Goal: Use online tool/utility: Utilize a website feature to perform a specific function

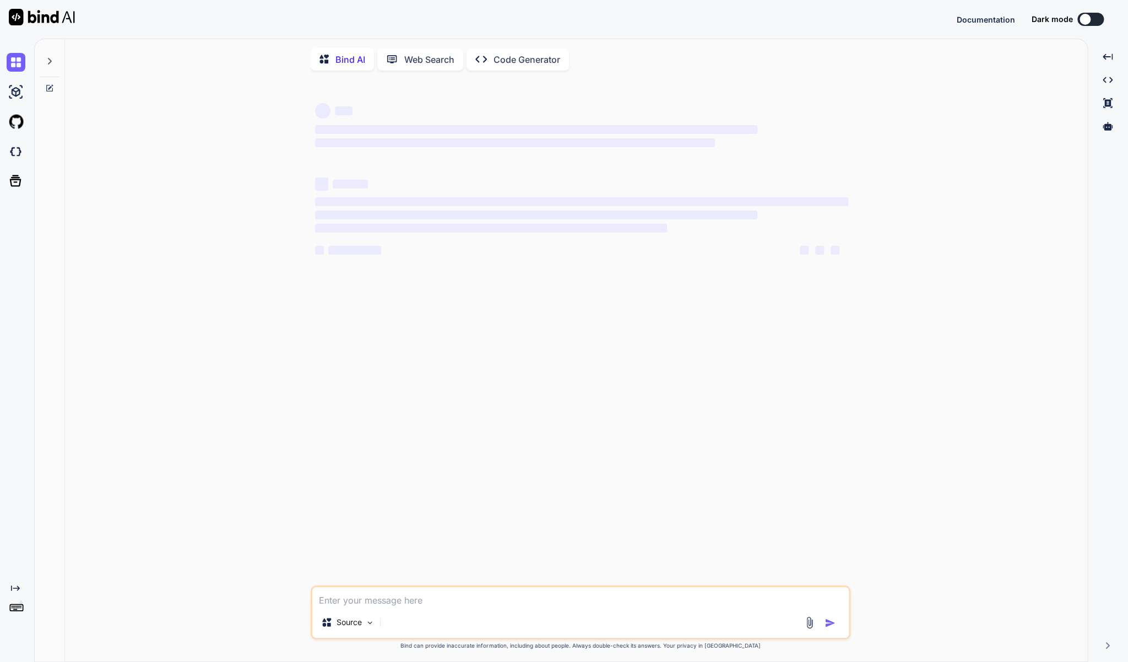
click at [410, 603] on textarea at bounding box center [580, 597] width 537 height 20
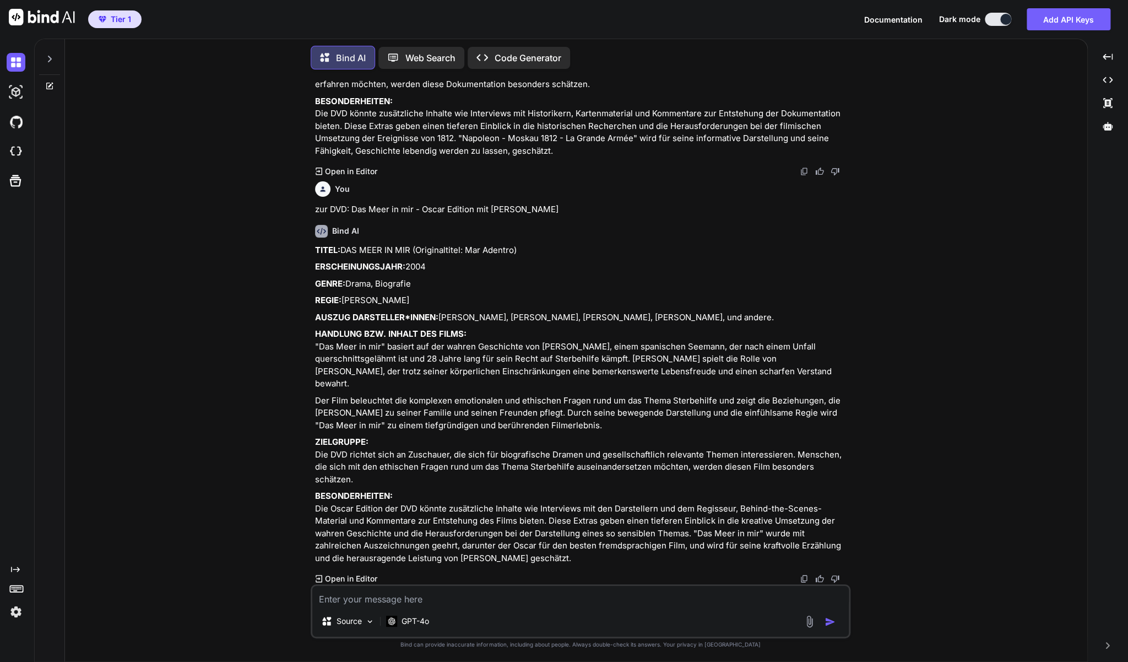
scroll to position [1570, 0]
type textarea "zu Märchenklassiker: Rumpelstilzchen (DVD)"
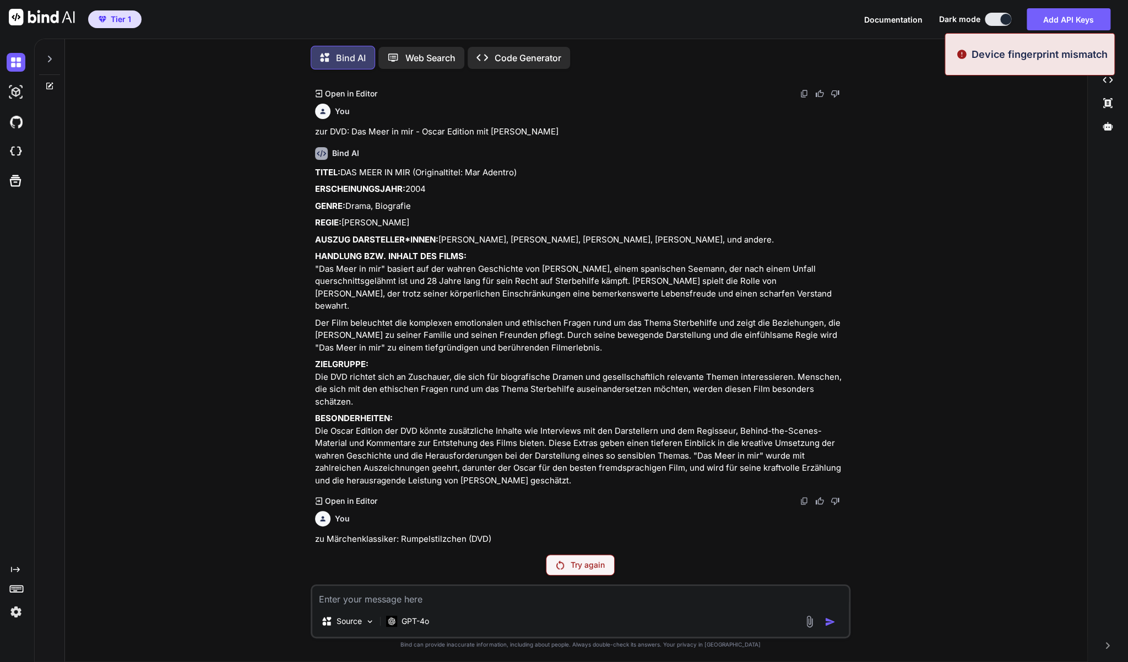
scroll to position [1647, 0]
click at [580, 565] on p "Try again" at bounding box center [588, 564] width 34 height 11
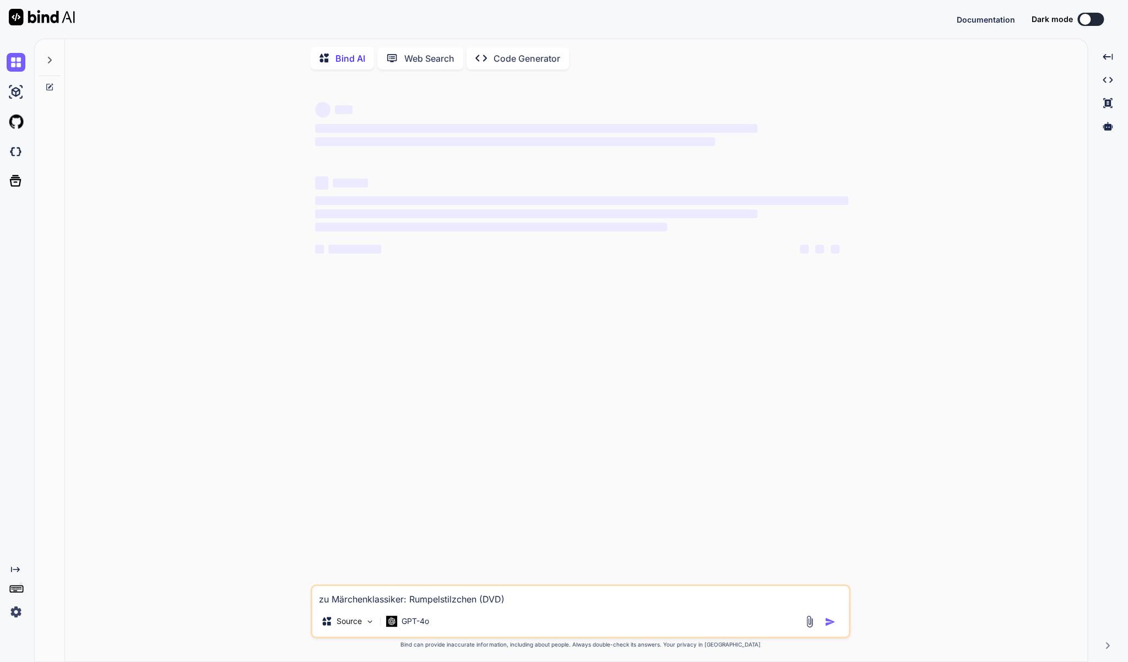
scroll to position [2, 0]
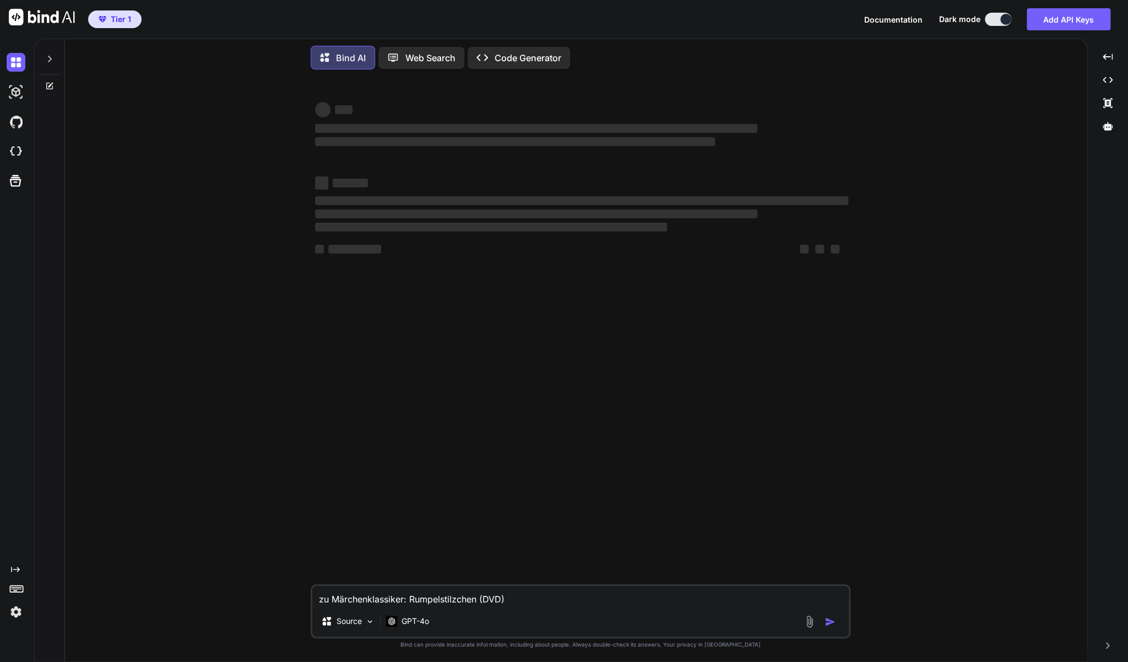
type textarea "x"
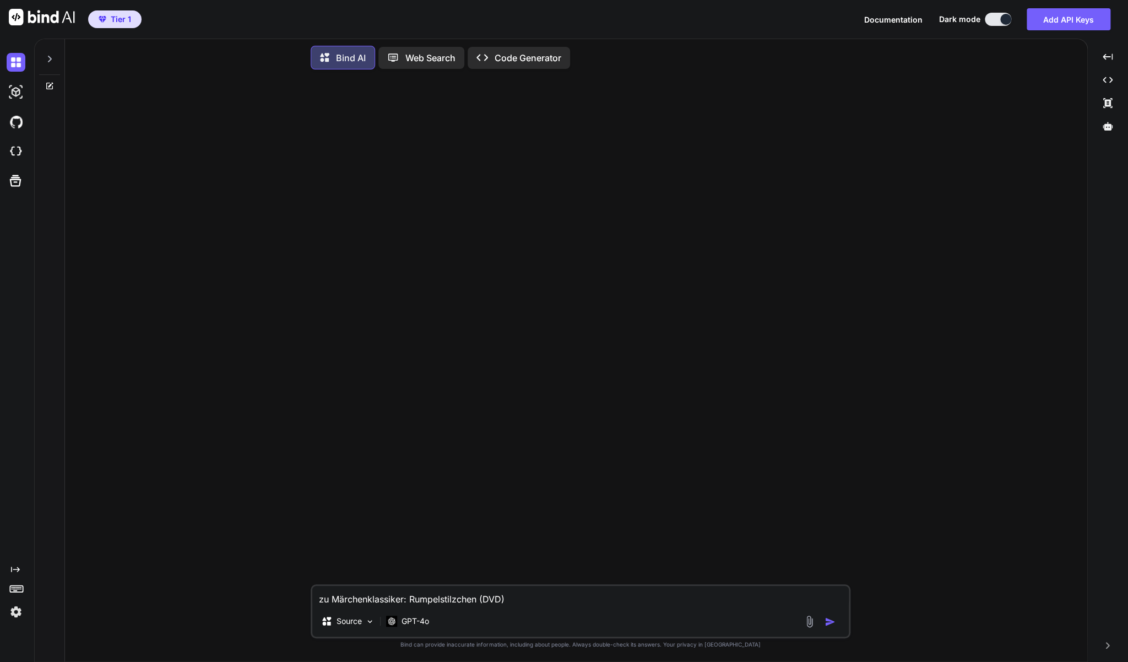
click at [50, 56] on icon at bounding box center [49, 59] width 9 height 9
click at [52, 55] on div at bounding box center [49, 58] width 21 height 38
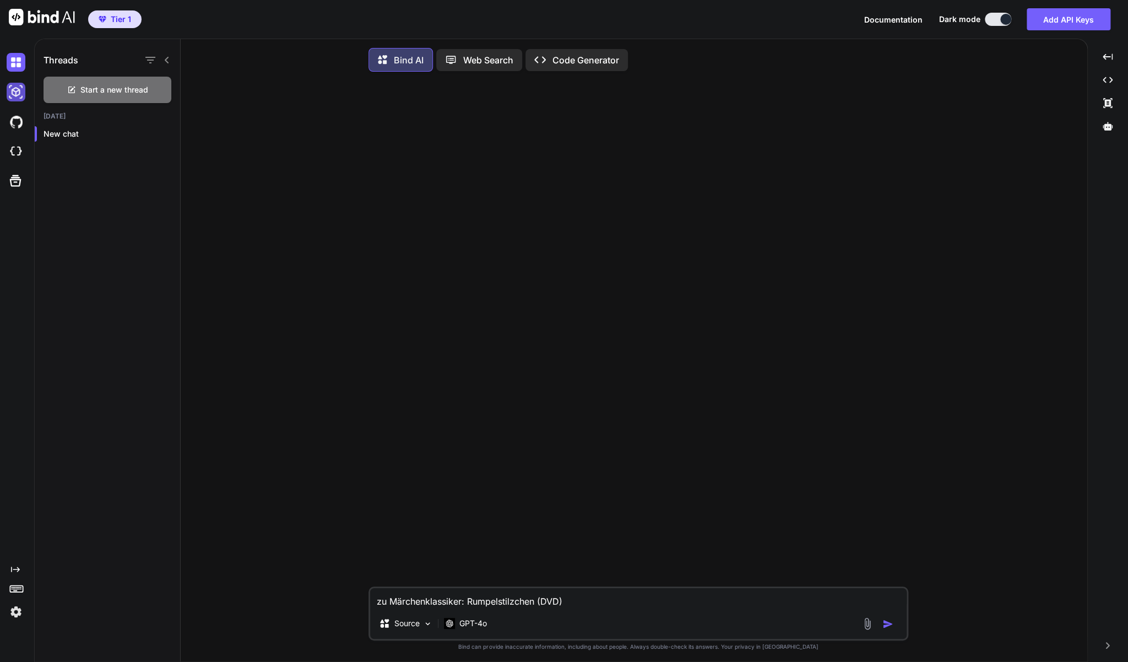
click at [20, 98] on img at bounding box center [16, 92] width 19 height 19
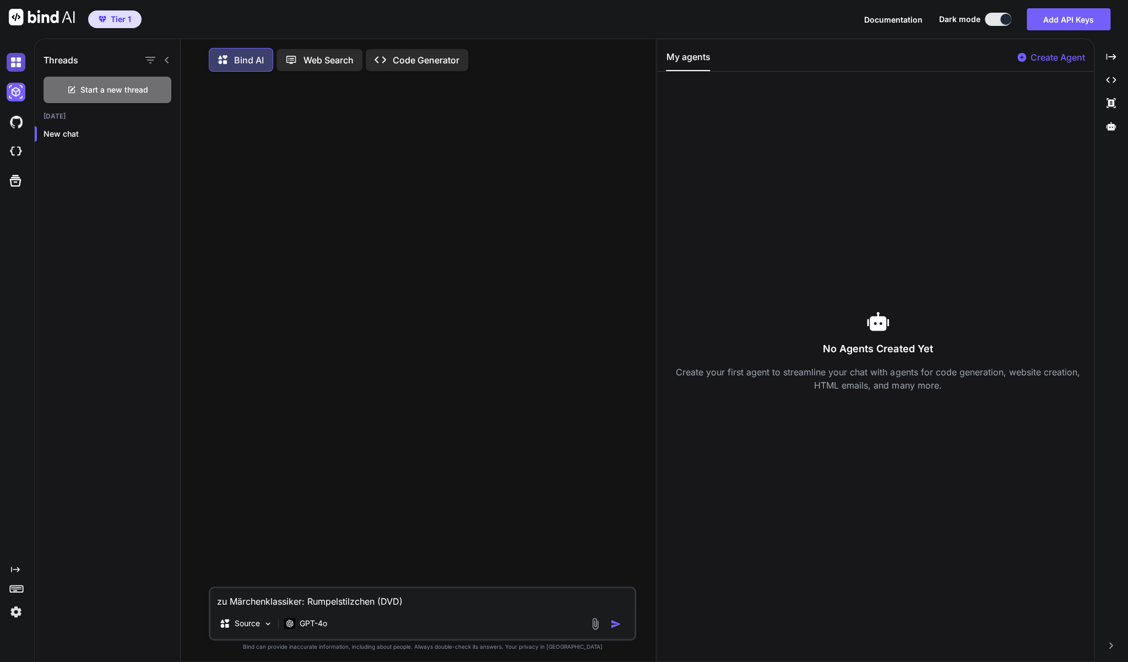
click at [17, 69] on img at bounding box center [16, 62] width 19 height 19
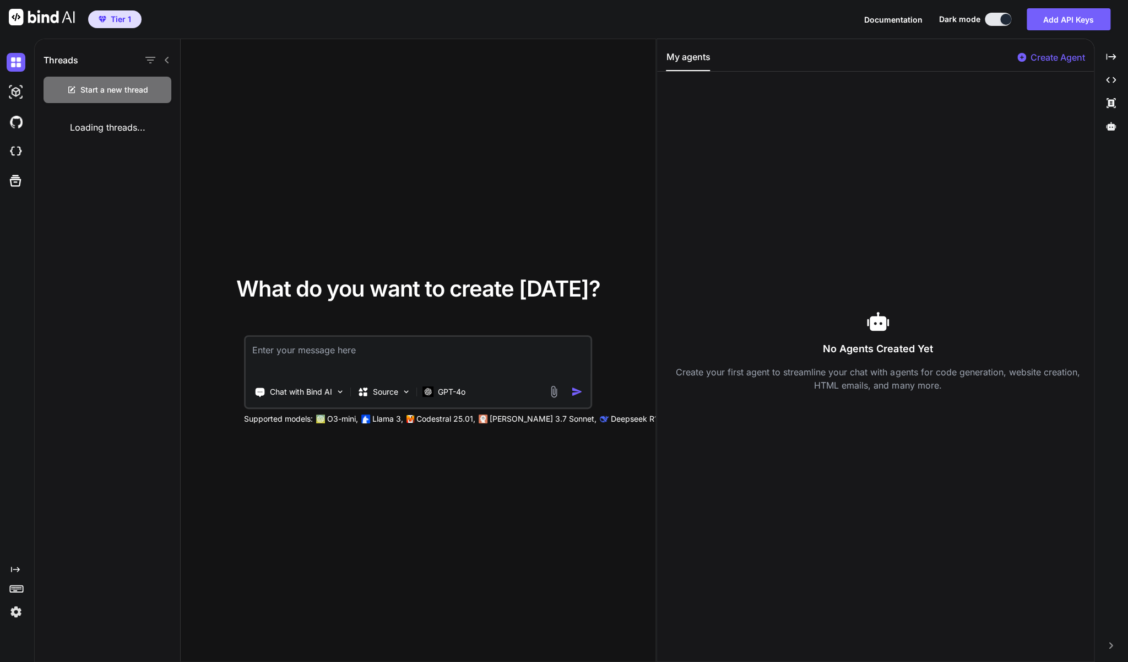
type textarea "x"
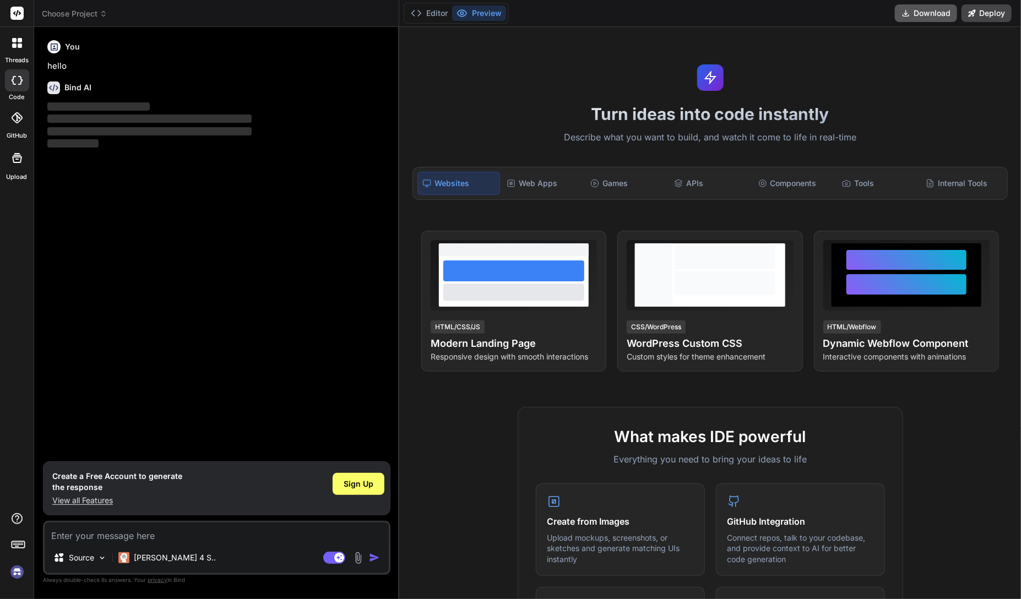
type textarea "x"
click at [281, 314] on div "You hello Bind AI ‌ ‌ ‌ ‌" at bounding box center [217, 249] width 345 height 426
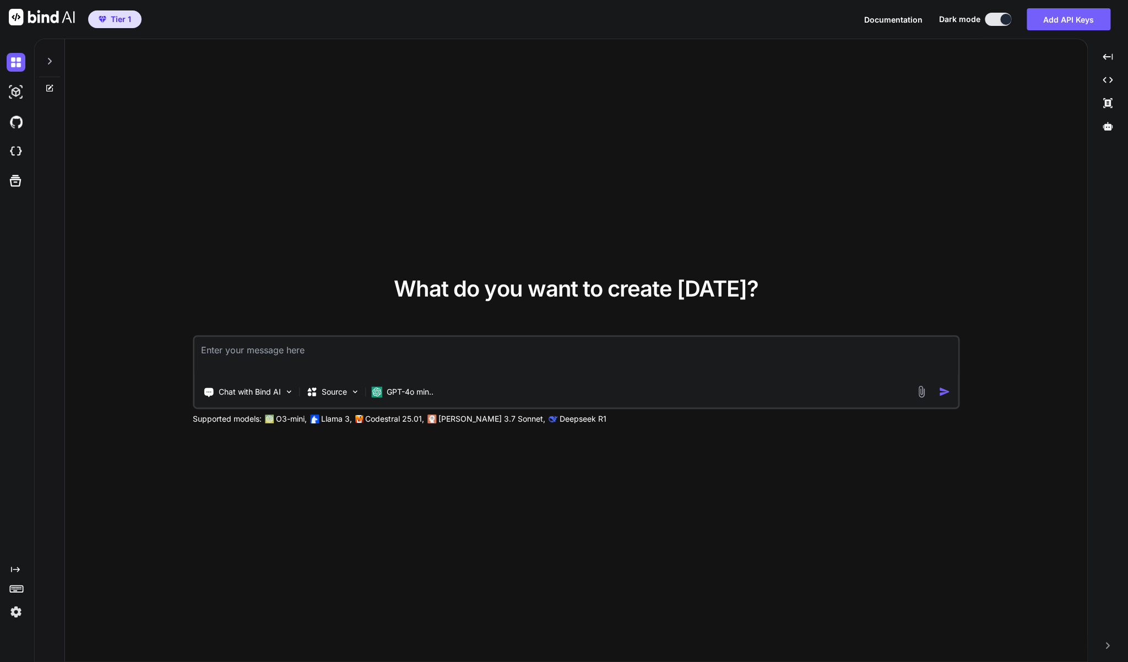
click at [53, 59] on icon at bounding box center [49, 61] width 9 height 9
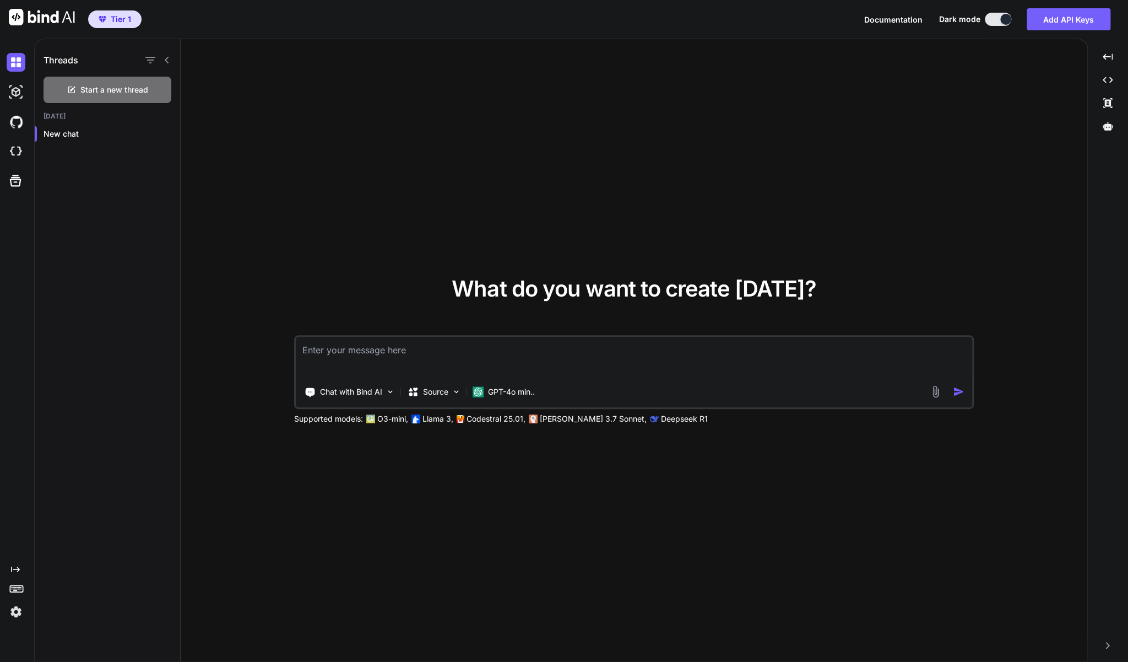
click at [15, 610] on img at bounding box center [16, 611] width 19 height 19
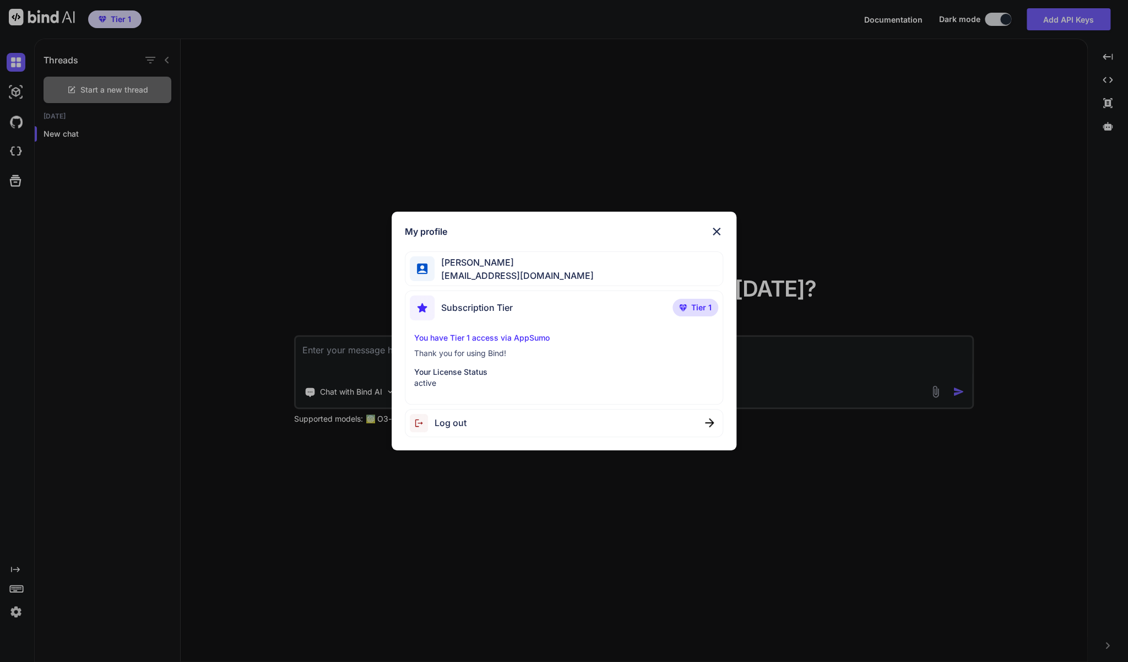
click at [509, 270] on span "brainarium@gmail.com" at bounding box center [514, 275] width 159 height 13
click at [575, 426] on div "Log out" at bounding box center [564, 423] width 318 height 28
type textarea "x"
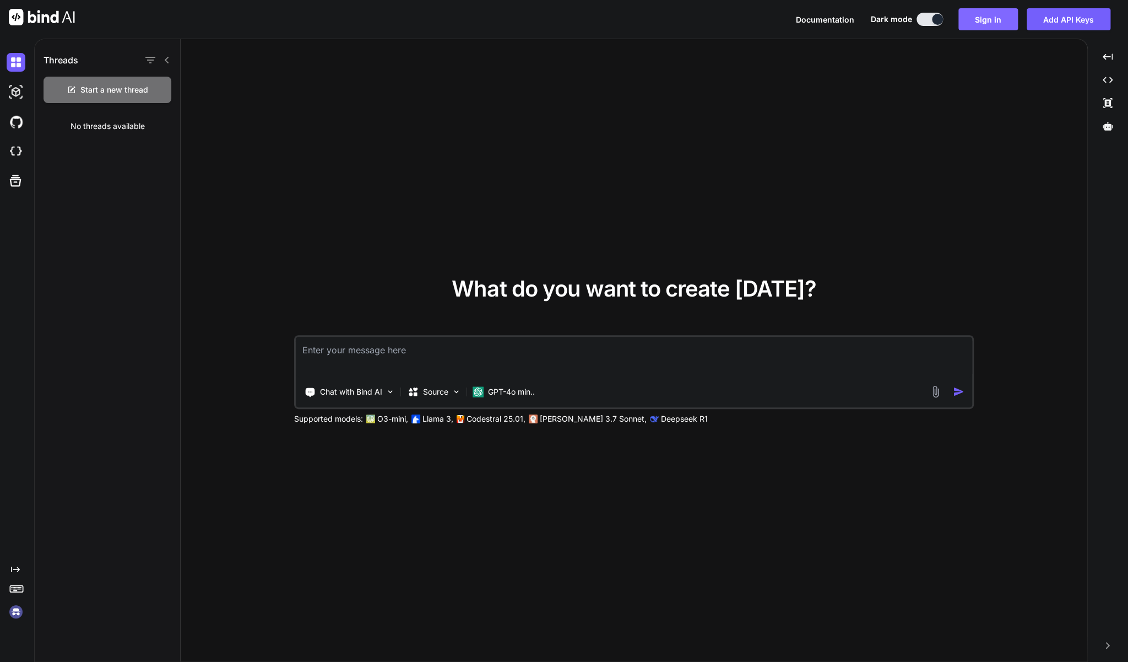
click at [987, 17] on button "Sign in" at bounding box center [988, 19] width 59 height 22
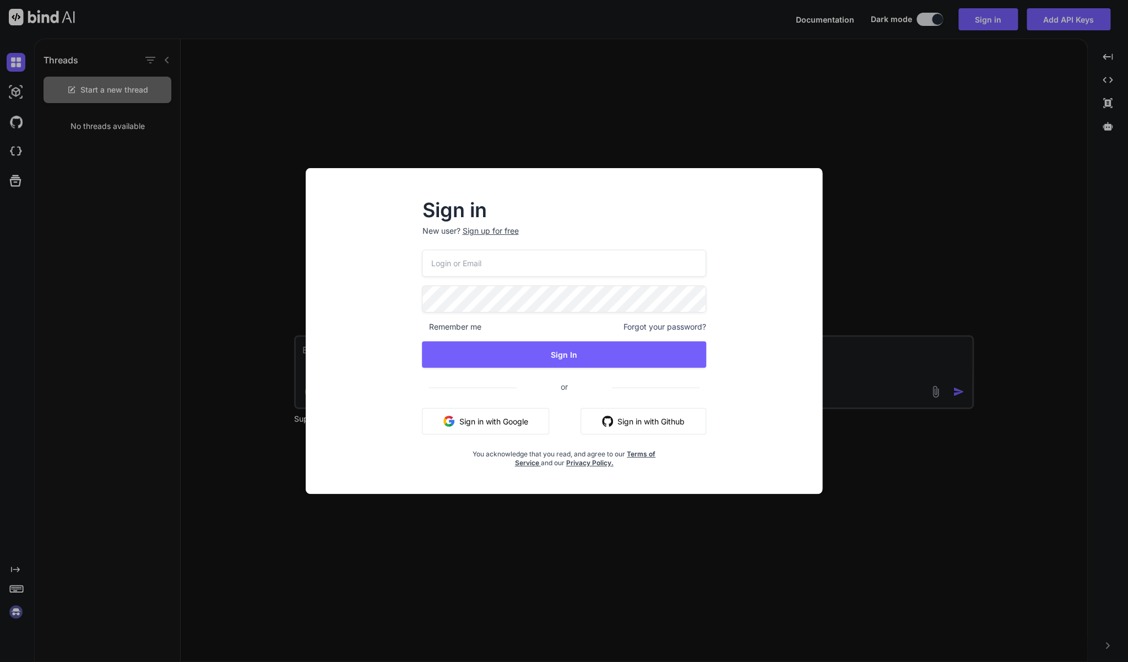
click at [534, 257] on input "email" at bounding box center [564, 263] width 284 height 27
type input "brainarium@gmail.com"
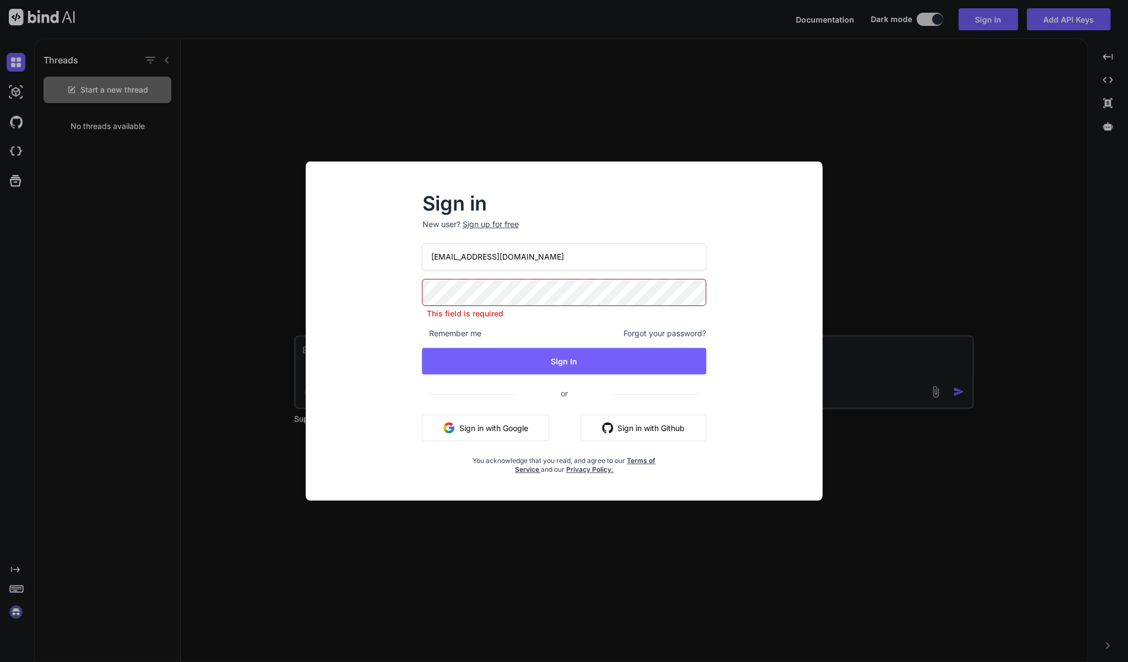
click at [394, 167] on div "Sign in New user? Sign up for free brainarium@gmail.com This field is required …" at bounding box center [564, 330] width 517 height 339
click at [561, 367] on button "Sign In" at bounding box center [564, 361] width 284 height 26
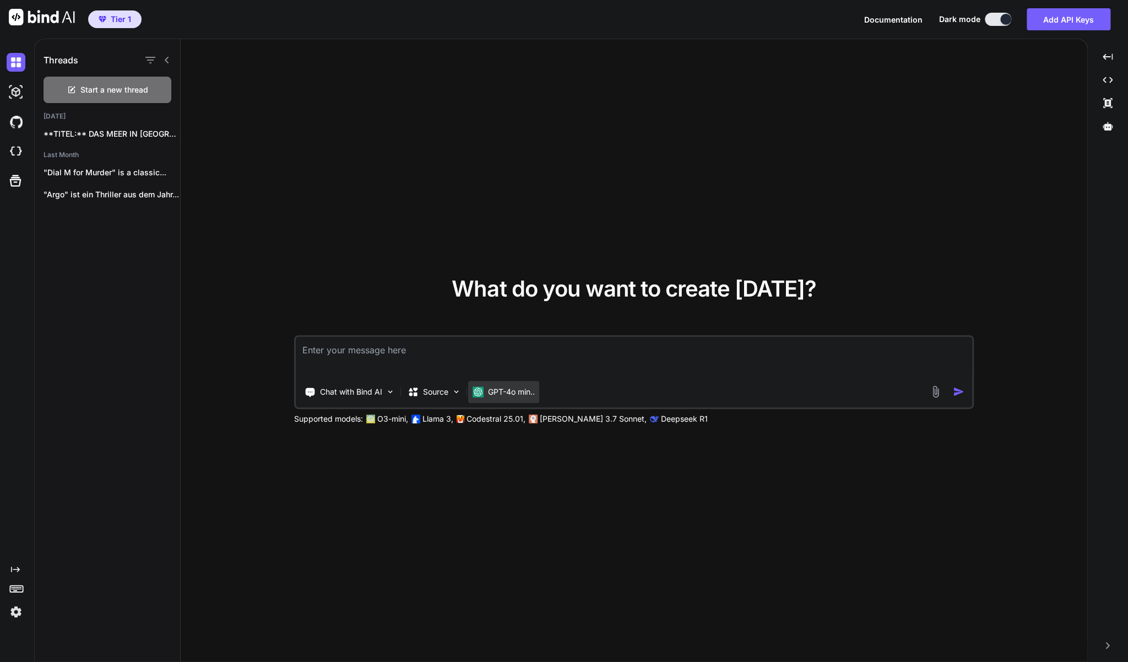
click at [511, 386] on div "GPT-4o min.." at bounding box center [503, 392] width 71 height 22
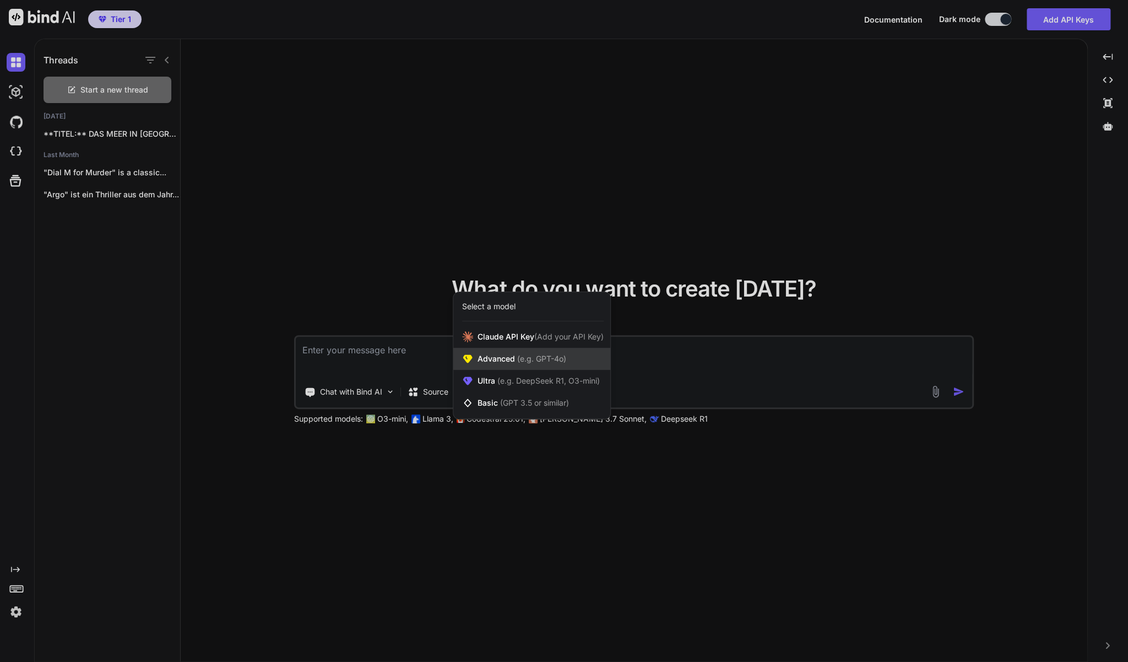
click at [526, 360] on span "(e.g. GPT-4o)" at bounding box center [540, 358] width 51 height 9
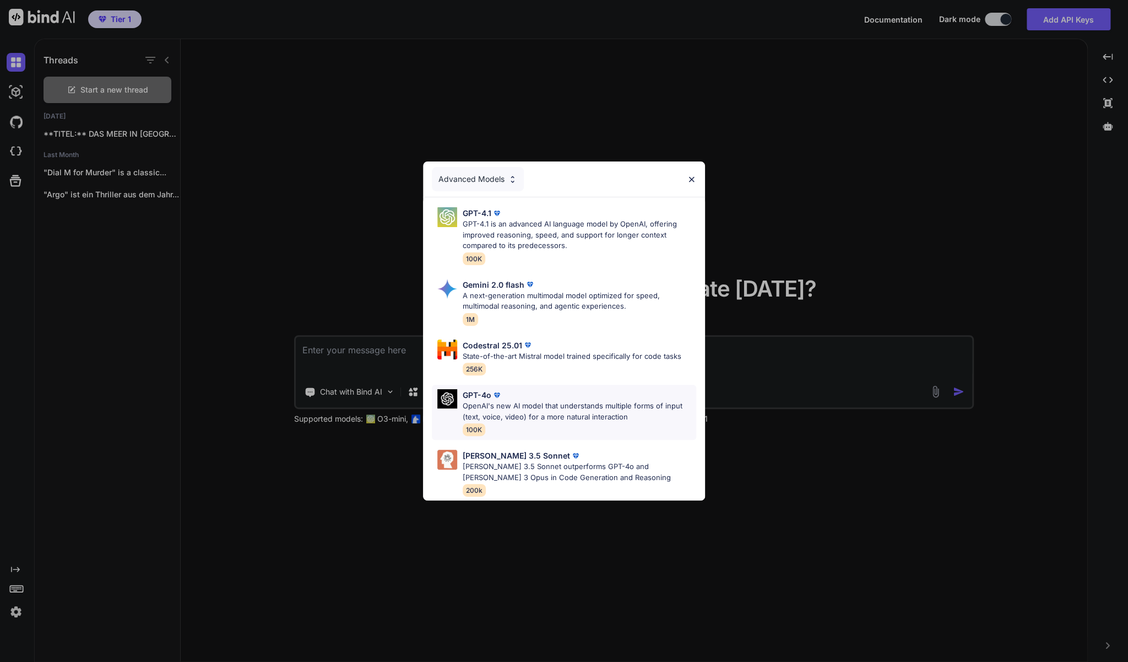
click at [539, 413] on p "OpenAI's new AI model that understands multiple forms of input (text, voice, vi…" at bounding box center [580, 411] width 234 height 21
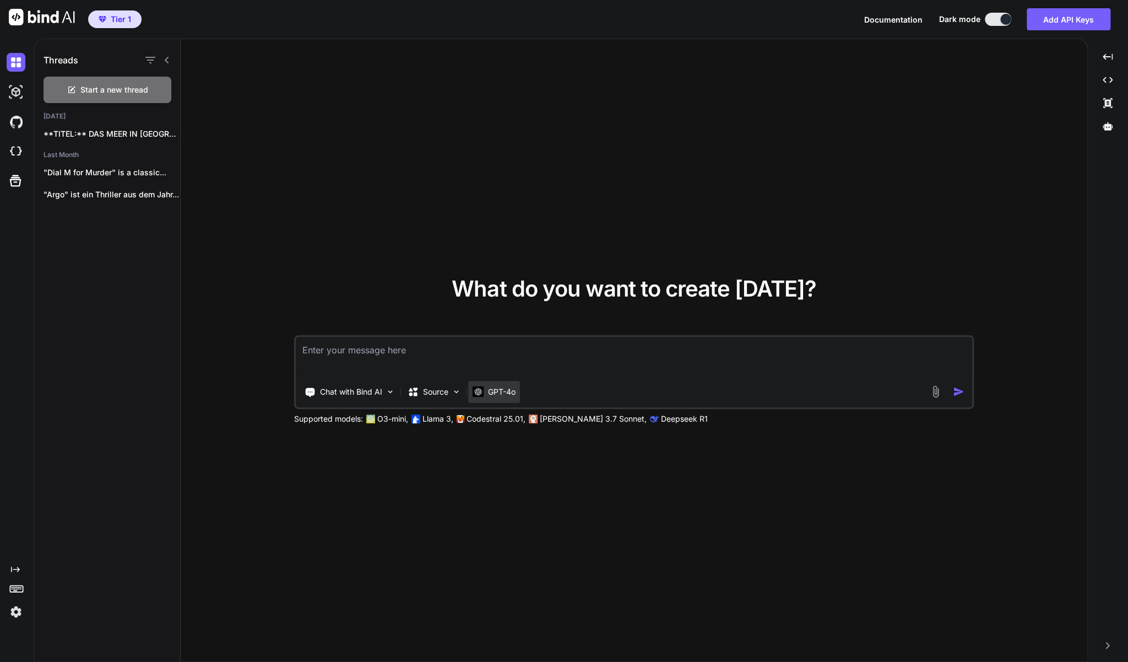
click at [500, 388] on p "GPT-4o" at bounding box center [502, 391] width 28 height 11
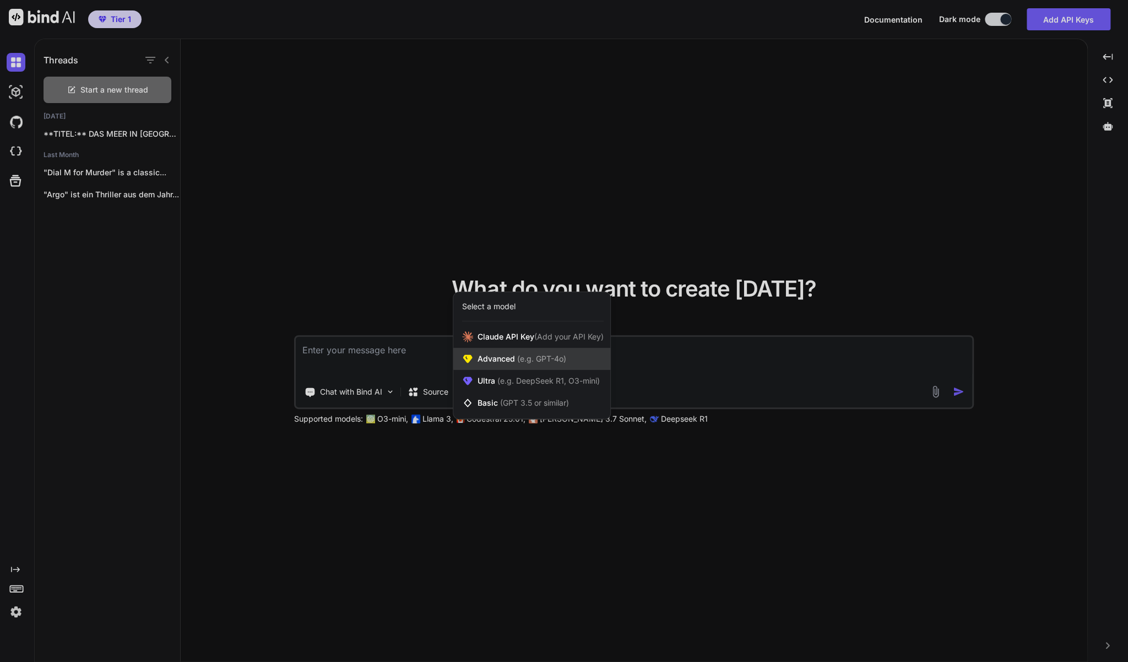
click at [544, 361] on span "(e.g. GPT-4o)" at bounding box center [540, 358] width 51 height 9
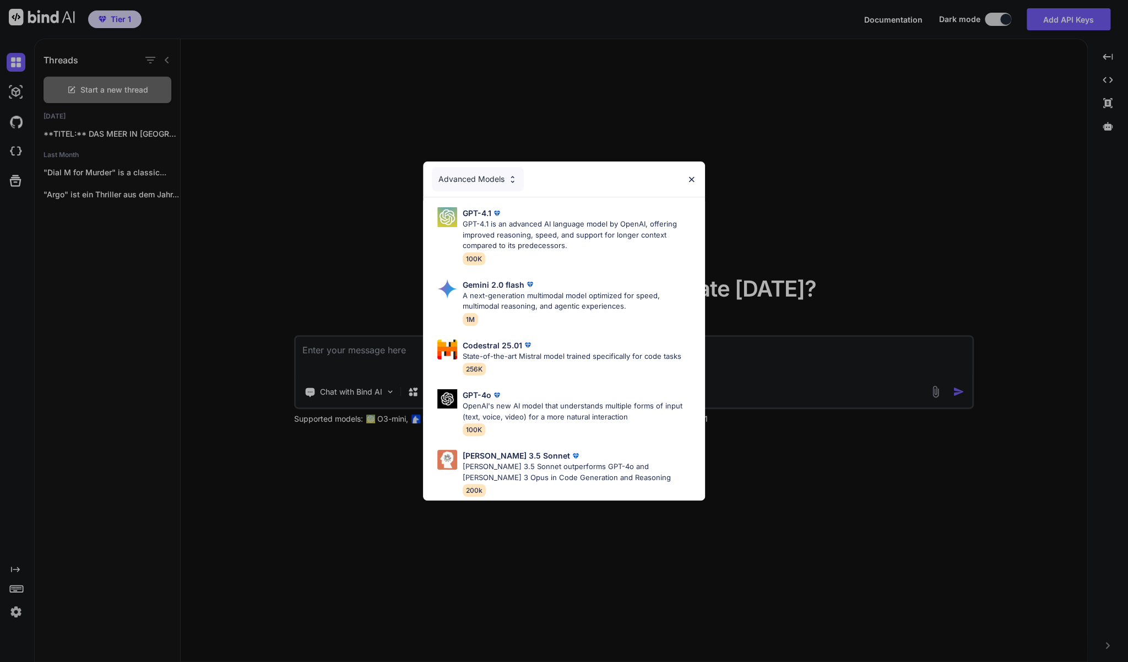
click at [510, 176] on img at bounding box center [512, 179] width 9 height 9
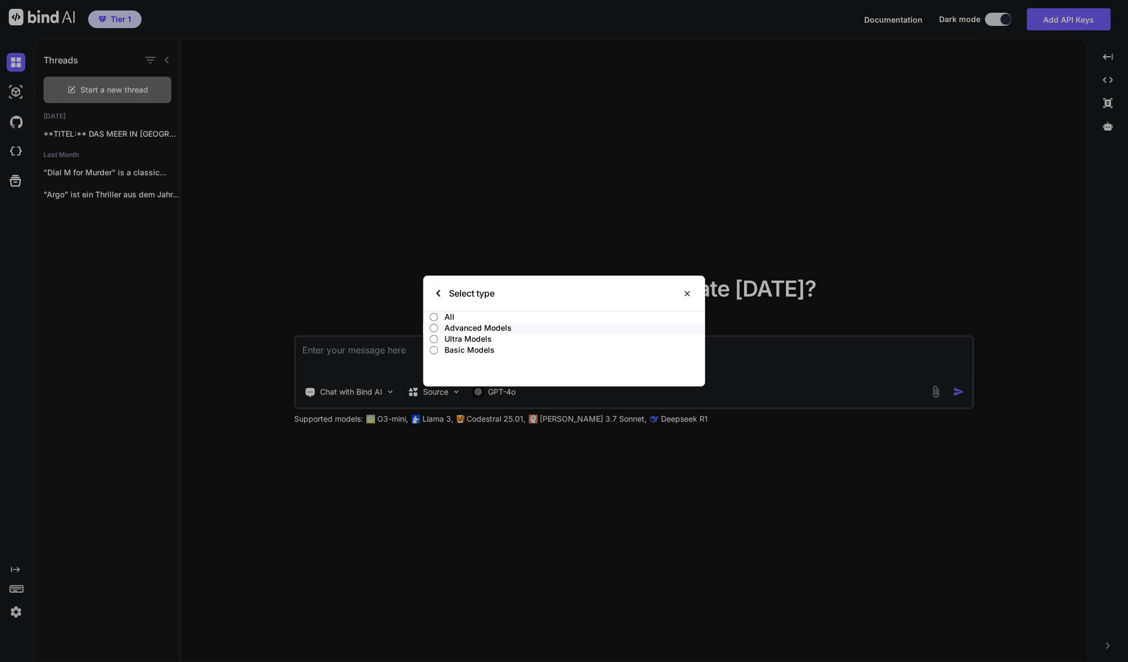
click at [470, 346] on p "Basic Models" at bounding box center [575, 349] width 261 height 11
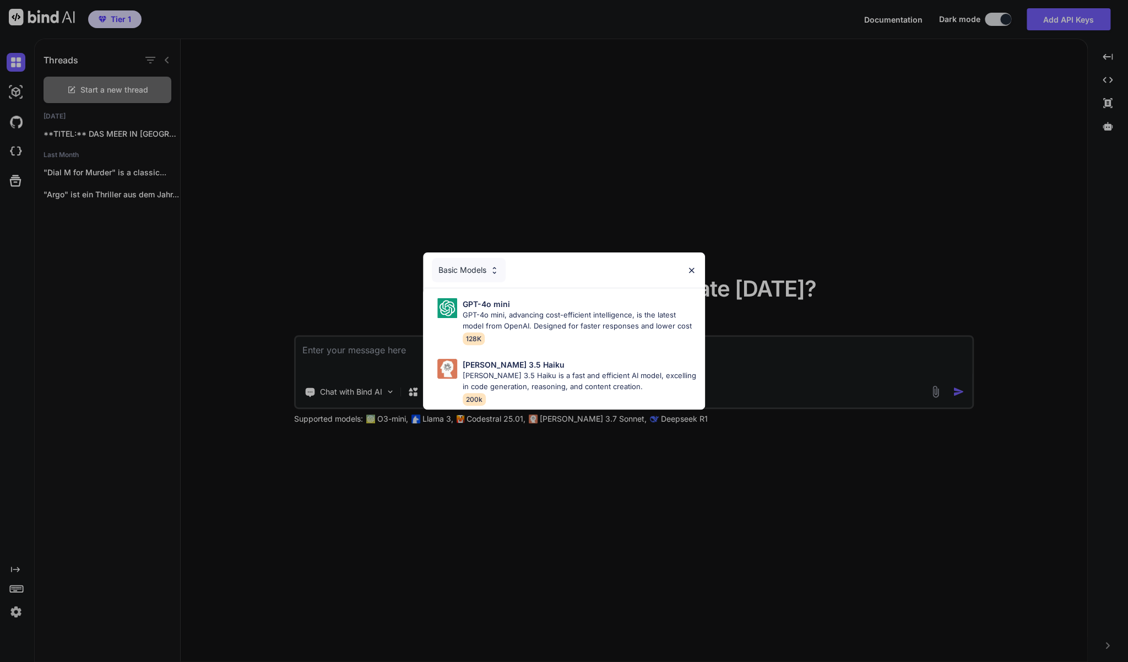
click at [498, 271] on img at bounding box center [494, 270] width 9 height 9
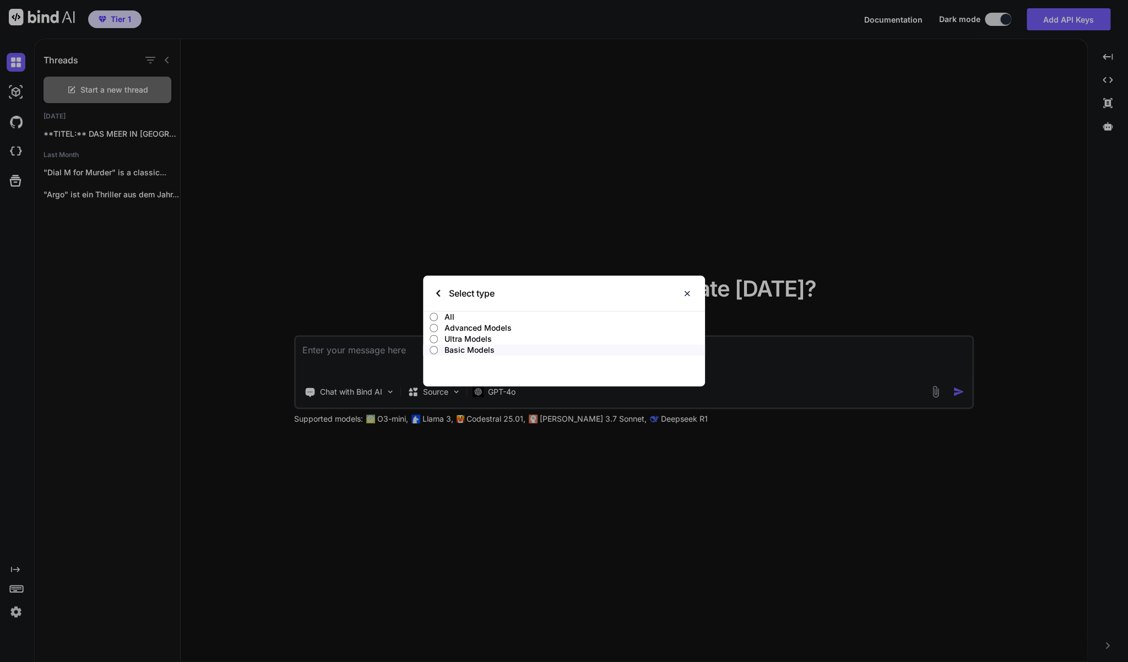
click at [491, 328] on p "Advanced Models" at bounding box center [575, 327] width 261 height 11
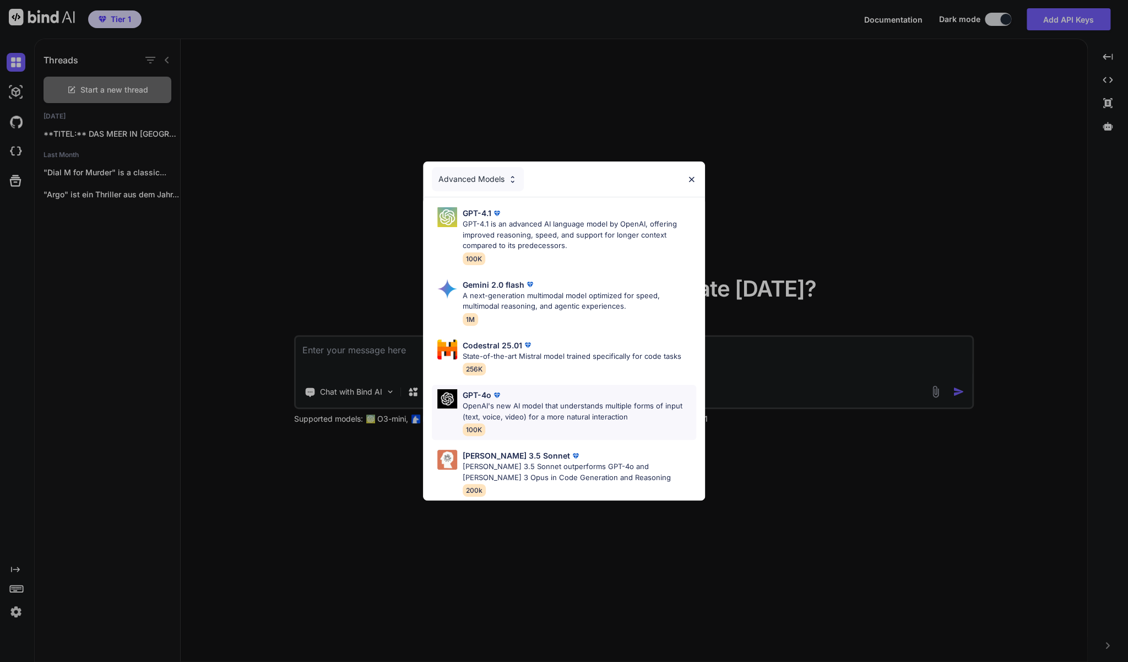
click at [563, 410] on p "OpenAI's new AI model that understands multiple forms of input (text, voice, vi…" at bounding box center [580, 411] width 234 height 21
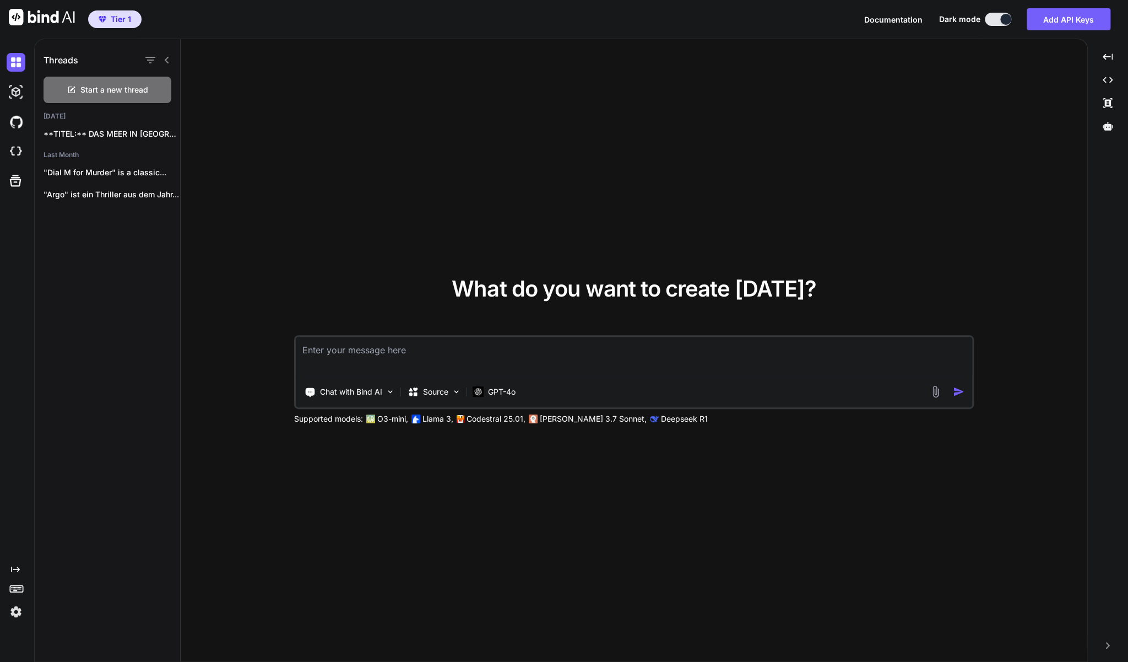
click at [398, 355] on textarea at bounding box center [634, 357] width 677 height 41
click at [98, 128] on p "**TITEL:** DAS MEER IN MIR (Originaltitel: Mar..." at bounding box center [112, 133] width 137 height 11
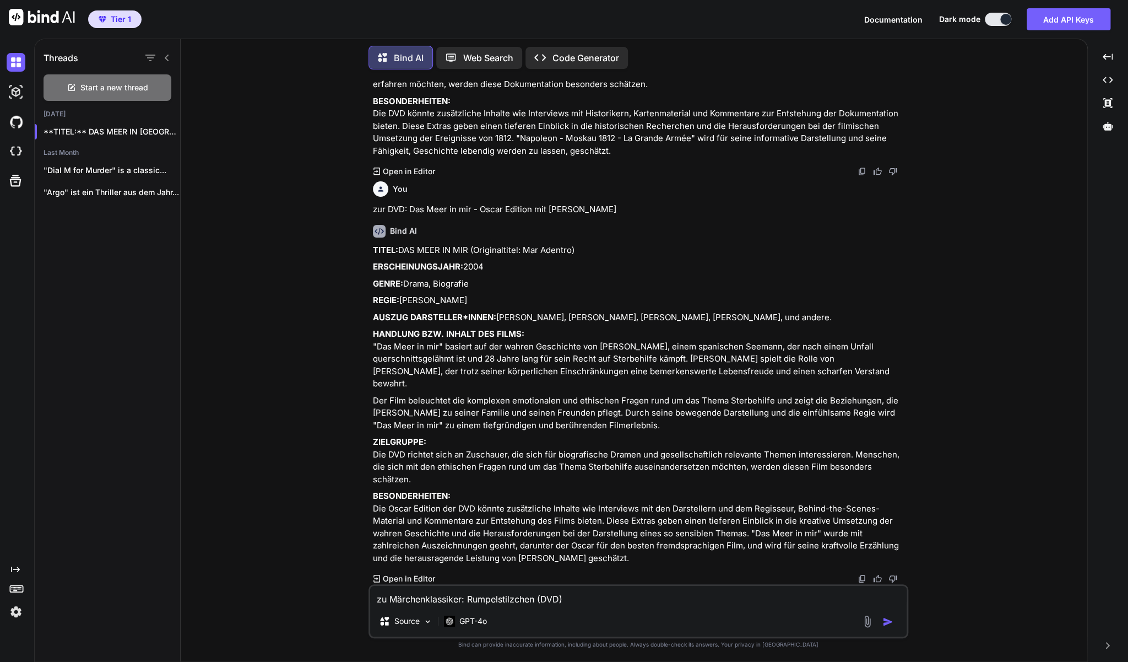
scroll to position [1570, 0]
click at [889, 623] on img "button" at bounding box center [888, 621] width 11 height 11
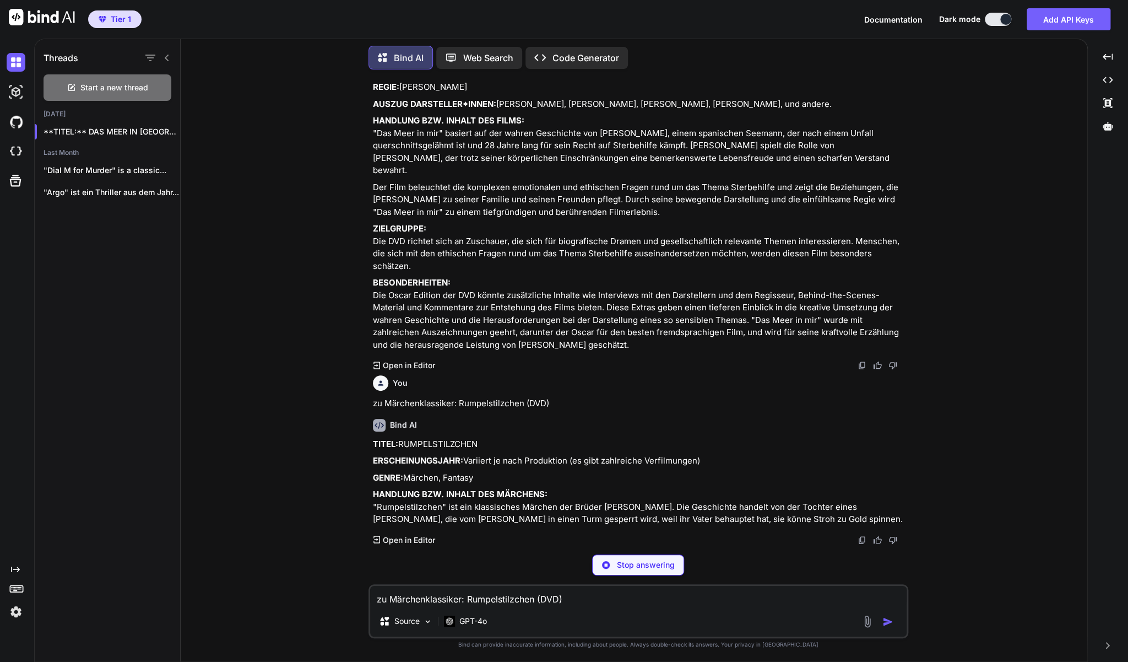
scroll to position [1795, 0]
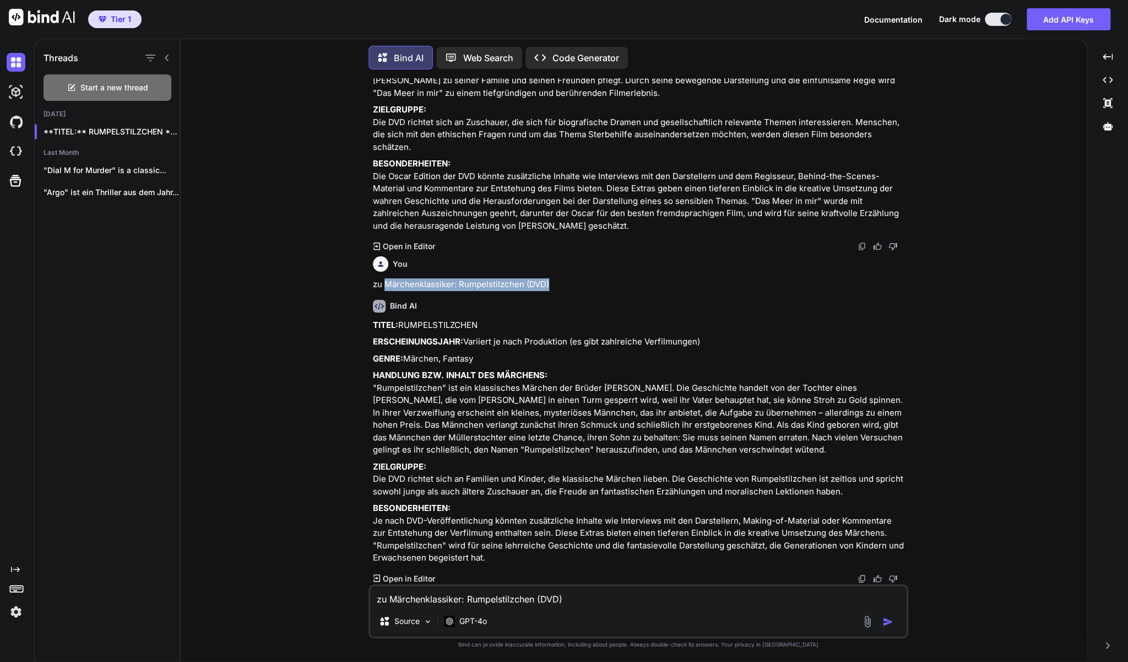
drag, startPoint x: 556, startPoint y: 391, endPoint x: 384, endPoint y: 396, distance: 172.0
click at [384, 291] on p "zu Märchenklassiker: Rumpelstilzchen (DVD)" at bounding box center [639, 284] width 533 height 13
copy p "Märchenklassiker: Rumpelstilzchen (DVD)"
click at [16, 152] on img at bounding box center [16, 151] width 19 height 19
click at [17, 94] on img at bounding box center [16, 92] width 19 height 19
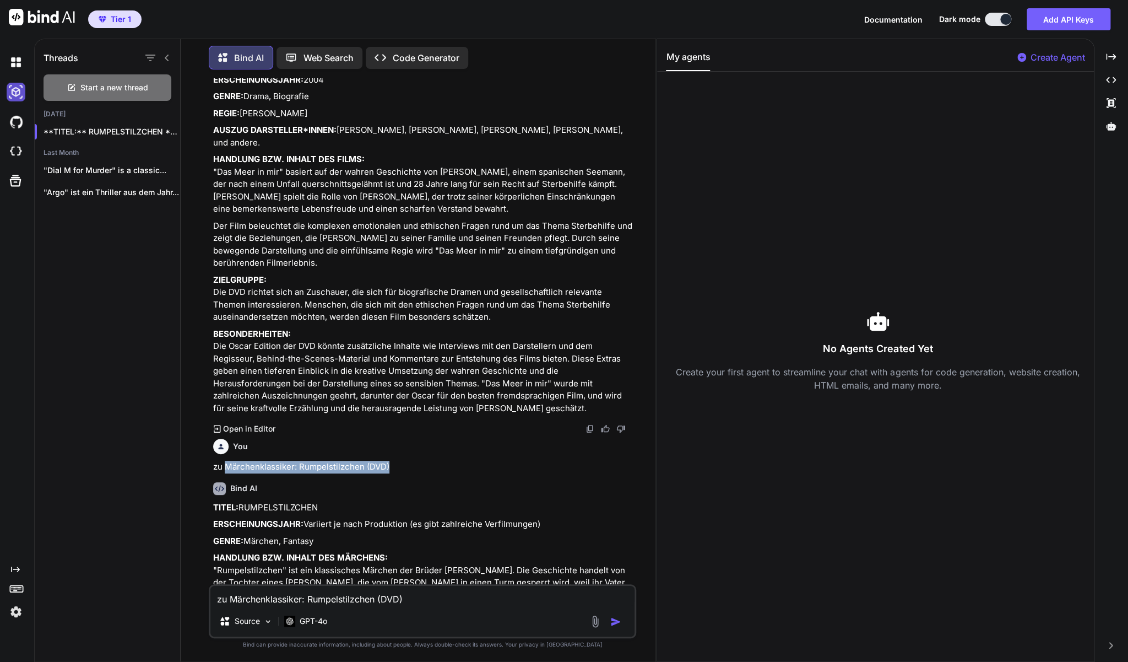
scroll to position [1956, 0]
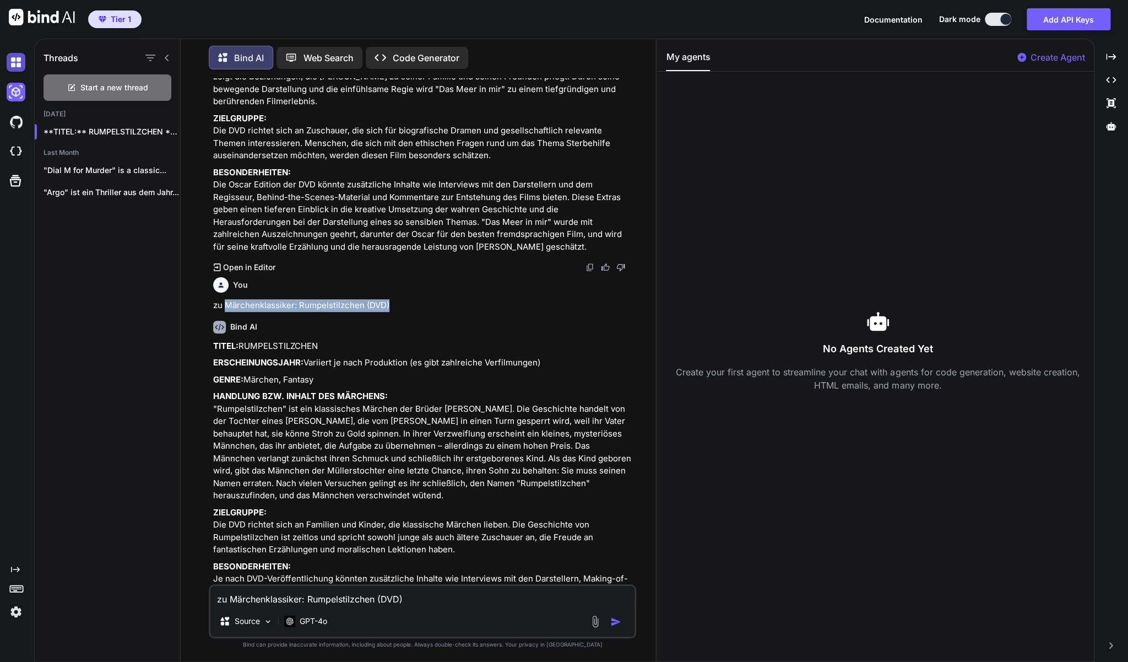
click at [15, 64] on img at bounding box center [16, 62] width 19 height 19
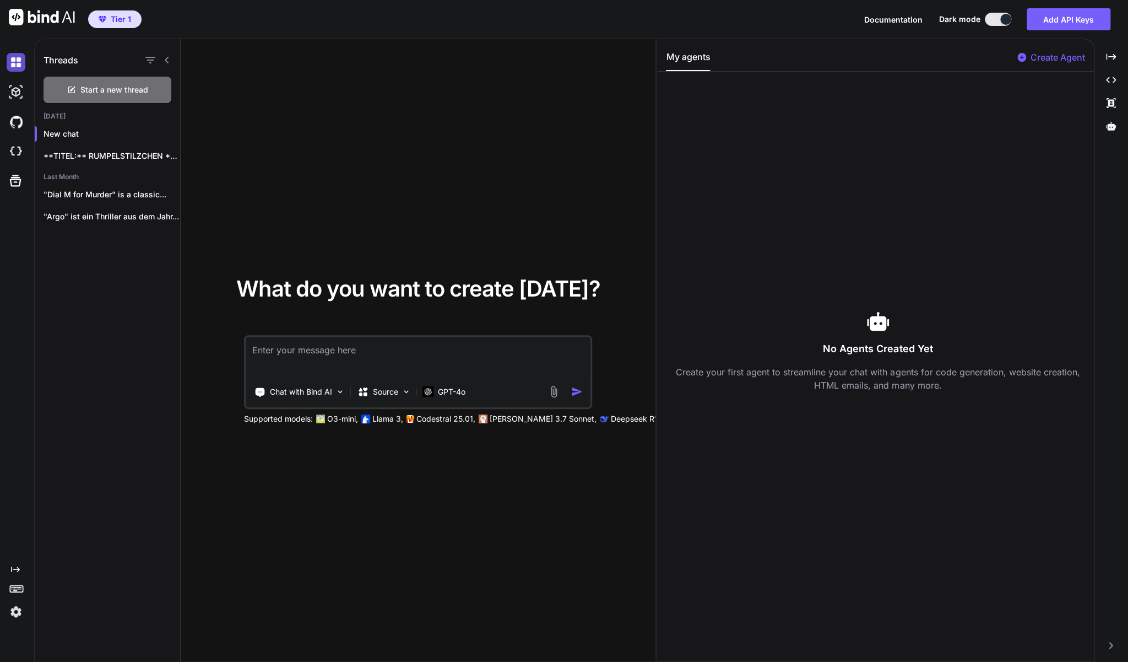
click at [15, 64] on img at bounding box center [16, 62] width 19 height 19
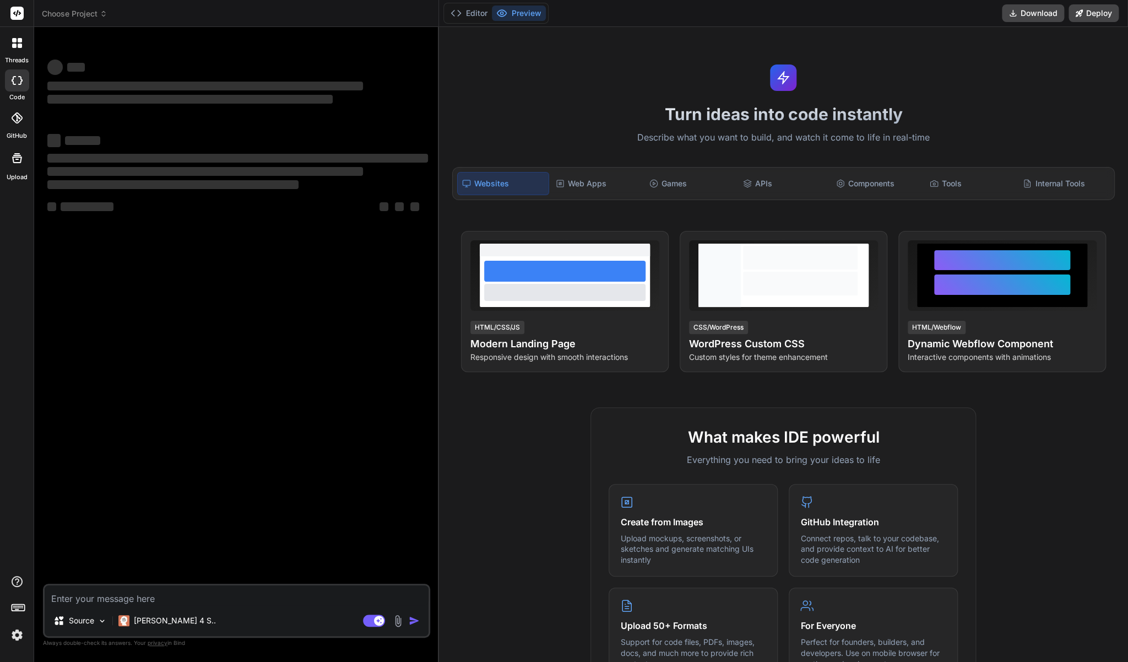
type textarea "x"
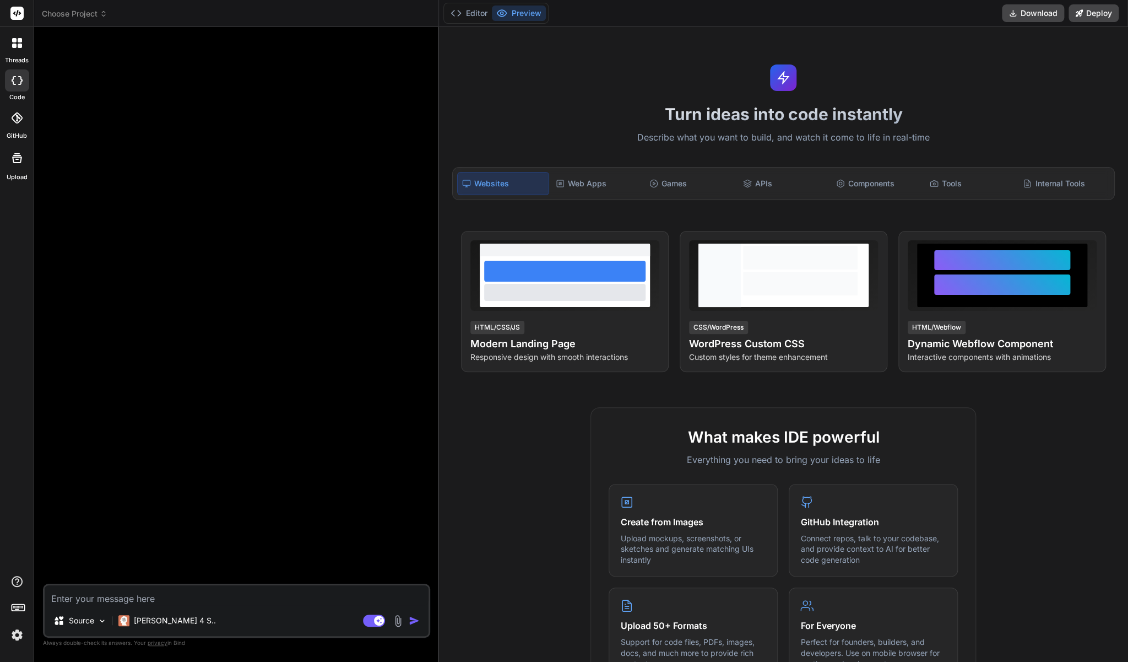
click at [18, 15] on rect at bounding box center [16, 13] width 13 height 13
